Goal: Information Seeking & Learning: Find specific fact

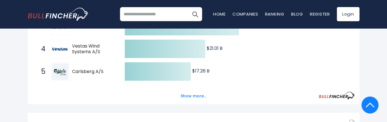
scroll to position [178, 0]
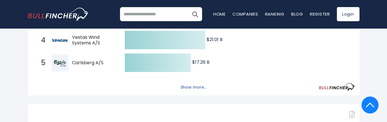
click at [189, 87] on button "Show more..." at bounding box center [193, 87] width 33 height 9
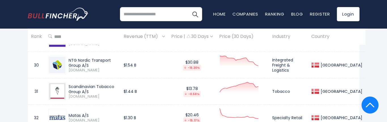
scroll to position [1113, 0]
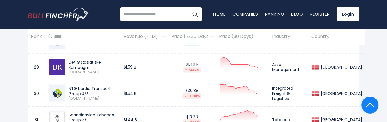
drag, startPoint x: 124, startPoint y: 61, endPoint x: 68, endPoint y: 60, distance: 55.2
click at [69, 60] on div "Det Østasiatiske Kompagni" at bounding box center [93, 65] width 49 height 10
copy div "Det Østasiatiske Kompagni"
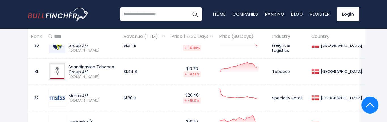
scroll to position [1169, 0]
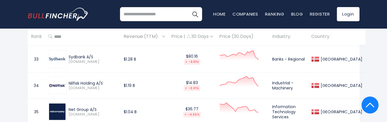
scroll to position [1254, 0]
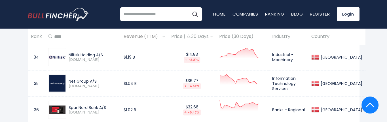
click at [148, 12] on input "search" at bounding box center [161, 14] width 82 height 14
type input "**********"
click at [188, 7] on button "Search" at bounding box center [195, 14] width 14 height 14
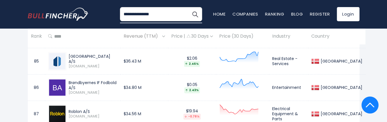
scroll to position [2614, 0]
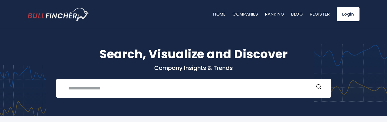
type input "***"
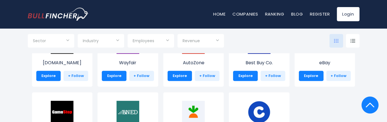
scroll to position [227, 0]
